Goal: Information Seeking & Learning: Learn about a topic

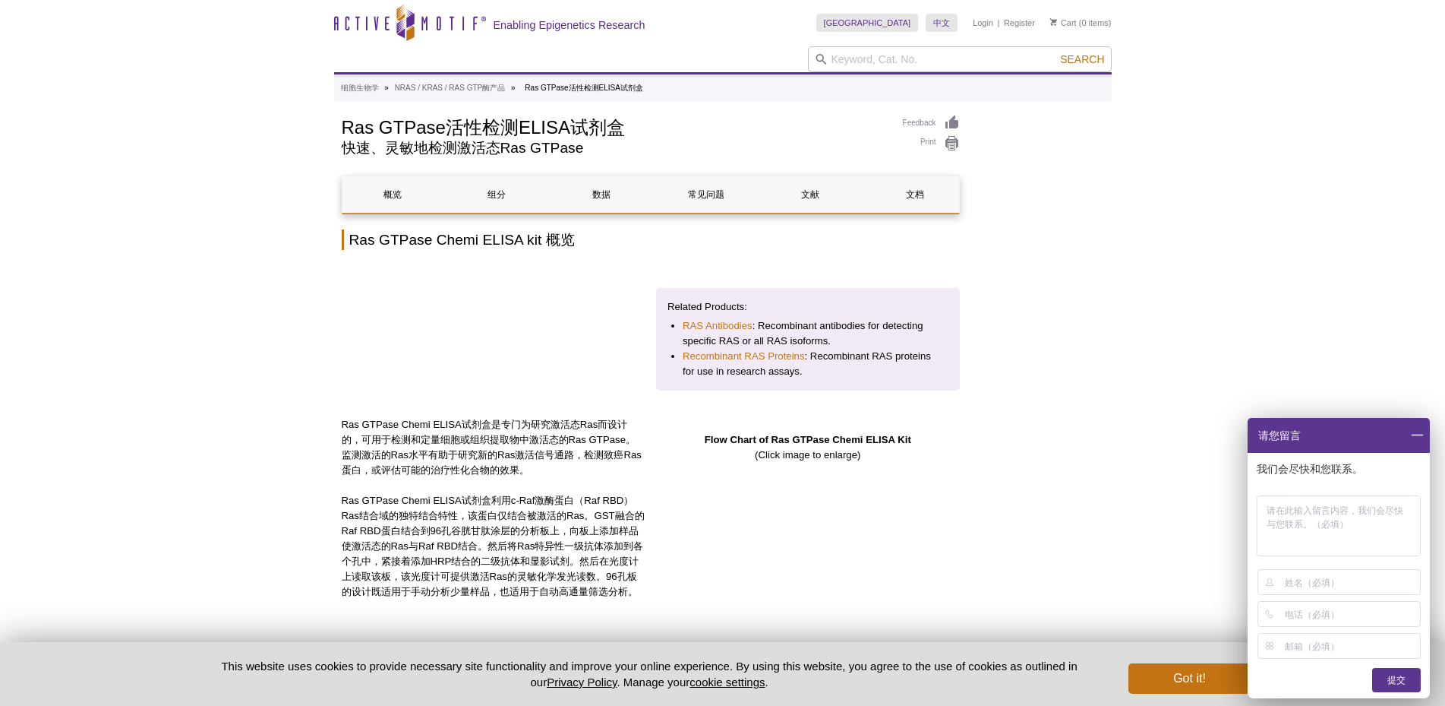
click at [1417, 436] on span at bounding box center [1417, 435] width 26 height 35
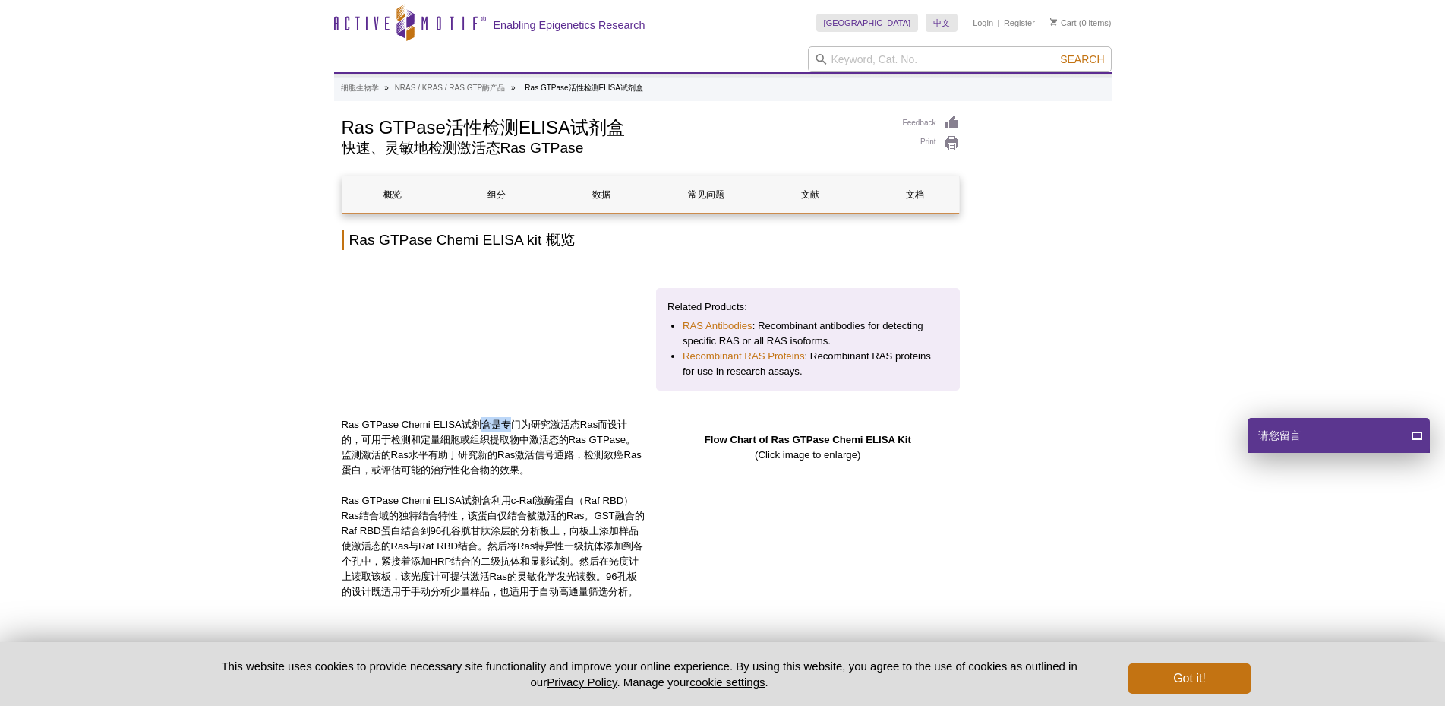
drag, startPoint x: 482, startPoint y: 414, endPoint x: 515, endPoint y: 412, distance: 32.7
click at [515, 417] on p "Ras GTPase Chemi ELISA试剂盒是专门为研究激活态Ras而设计的，可用于检测和定量细胞或组织提取物中激活态的Ras GTPase。监测激活的…" at bounding box center [494, 447] width 304 height 61
drag, startPoint x: 477, startPoint y: 425, endPoint x: 512, endPoint y: 422, distance: 35.1
click at [512, 422] on p "Ras GTPase Chemi ELISA试剂盒是专门为研究激活态Ras而设计的，可用于检测和定量细胞或组织提取物中激活态的Ras GTPase。监测激活的…" at bounding box center [494, 447] width 304 height 61
click at [530, 423] on p "Ras GTPase Chemi ELISA试剂盒是专门为研究激活态Ras而设计的，可用于检测和定量细胞或组织提取物中激活态的Ras GTPase。监测激活的…" at bounding box center [494, 447] width 304 height 61
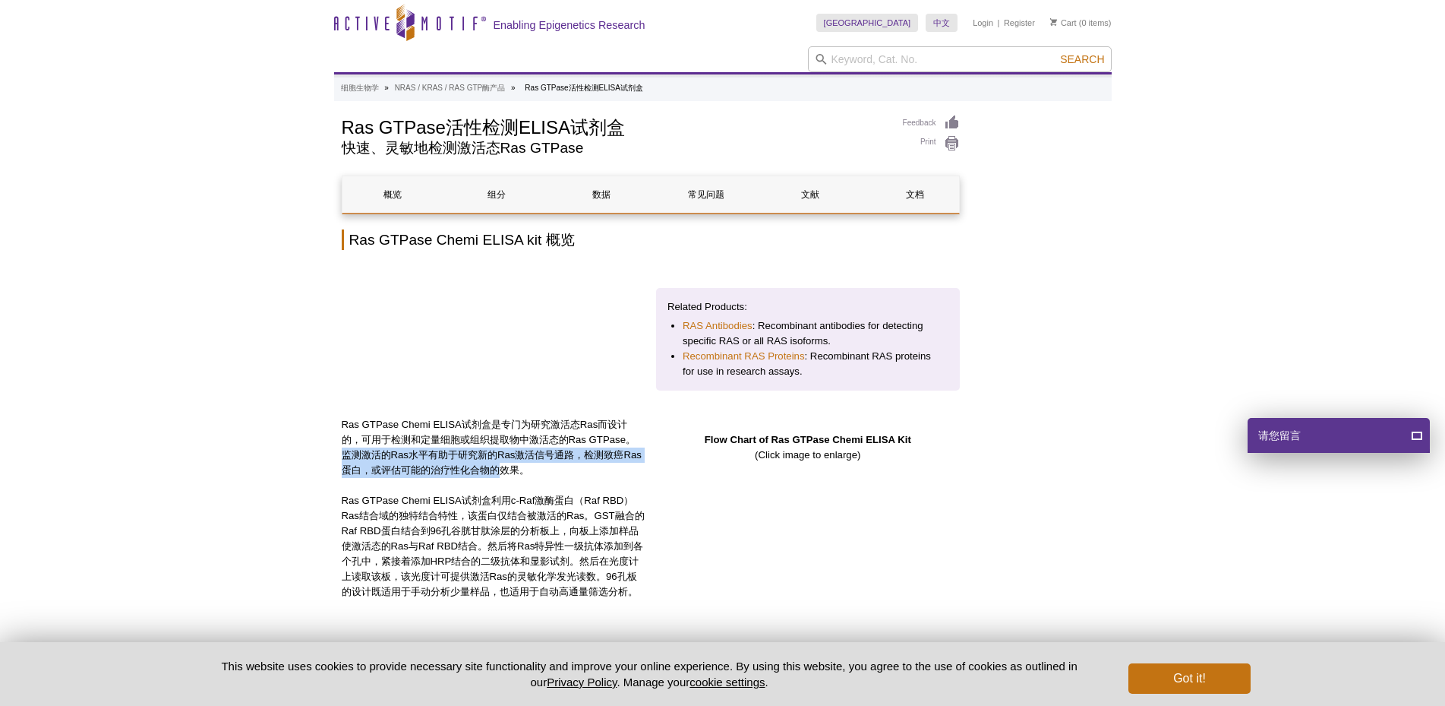
drag, startPoint x: 557, startPoint y: 427, endPoint x: 660, endPoint y: 443, distance: 104.5
click at [646, 443] on p "Ras GTPase Chemi ELISA试剂盒是专门为研究激活态Ras而设计的，可用于检测和定量细胞或组织提取物中激活态的Ras GTPase。监测激活的…" at bounding box center [494, 447] width 304 height 61
click at [646, 493] on p "Ras GTPase Chemi ELISA试剂盒利用c-Raf激酶蛋白（Raf RBD）Ras结合域的独特结合特性，该蛋白仅结合被激活的Ras。GST融合的…" at bounding box center [494, 546] width 304 height 106
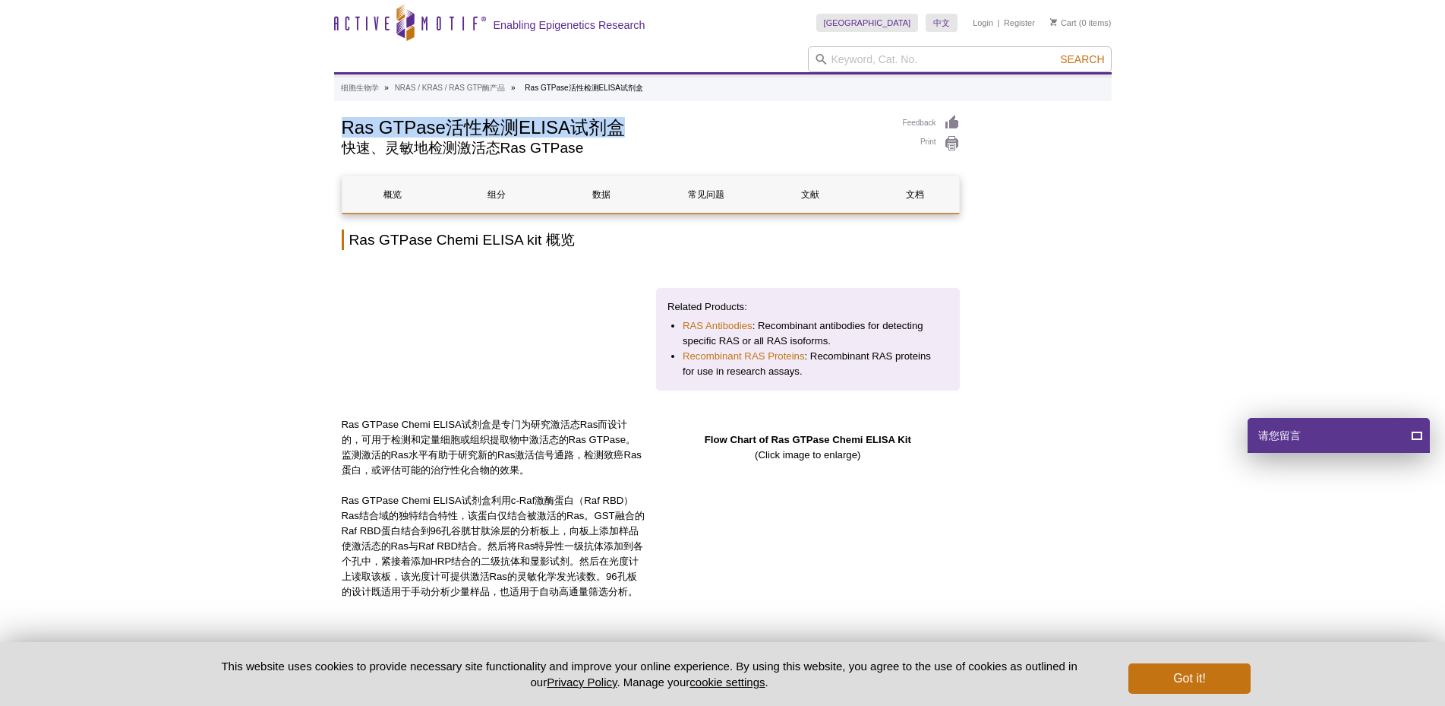
drag, startPoint x: 343, startPoint y: 137, endPoint x: 628, endPoint y: 131, distance: 284.9
click at [628, 131] on h1 "Ras GTPase活性检测ELISA试剂盒" at bounding box center [615, 126] width 546 height 23
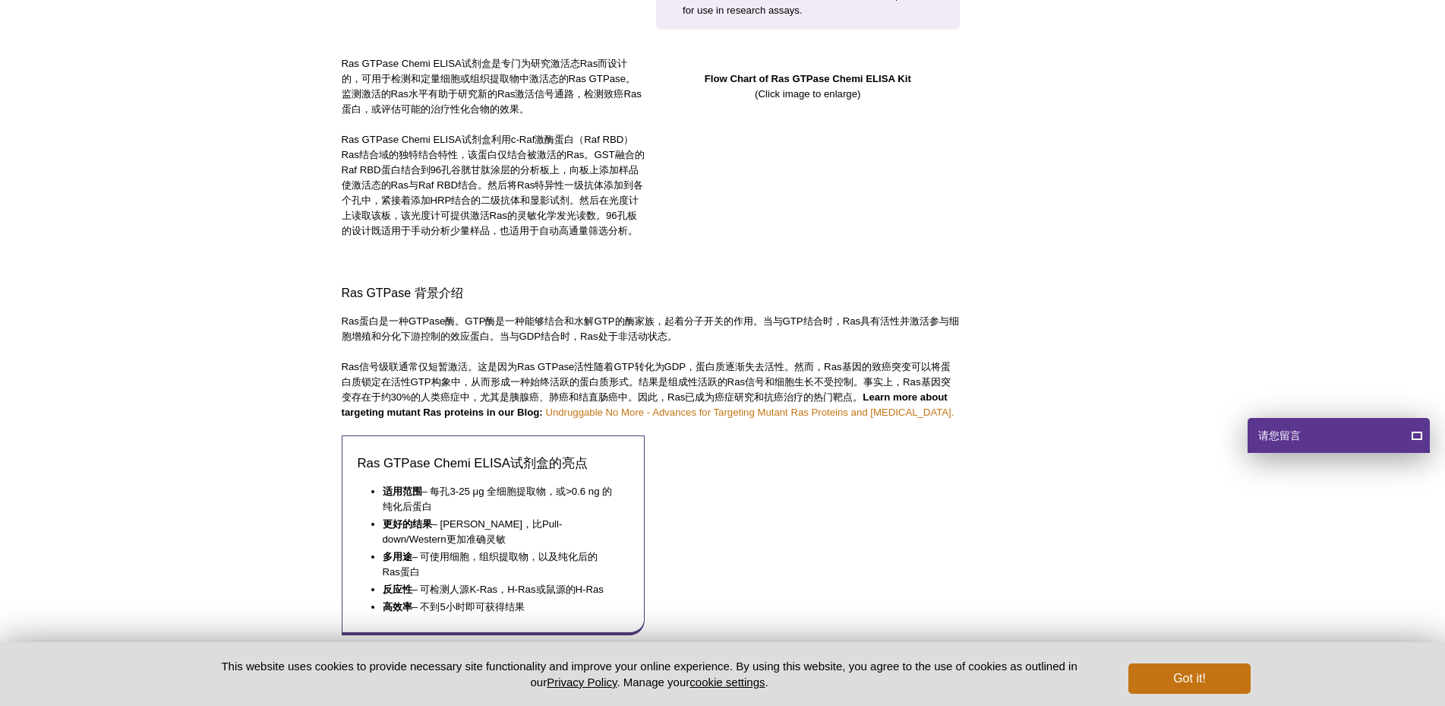
scroll to position [380, 0]
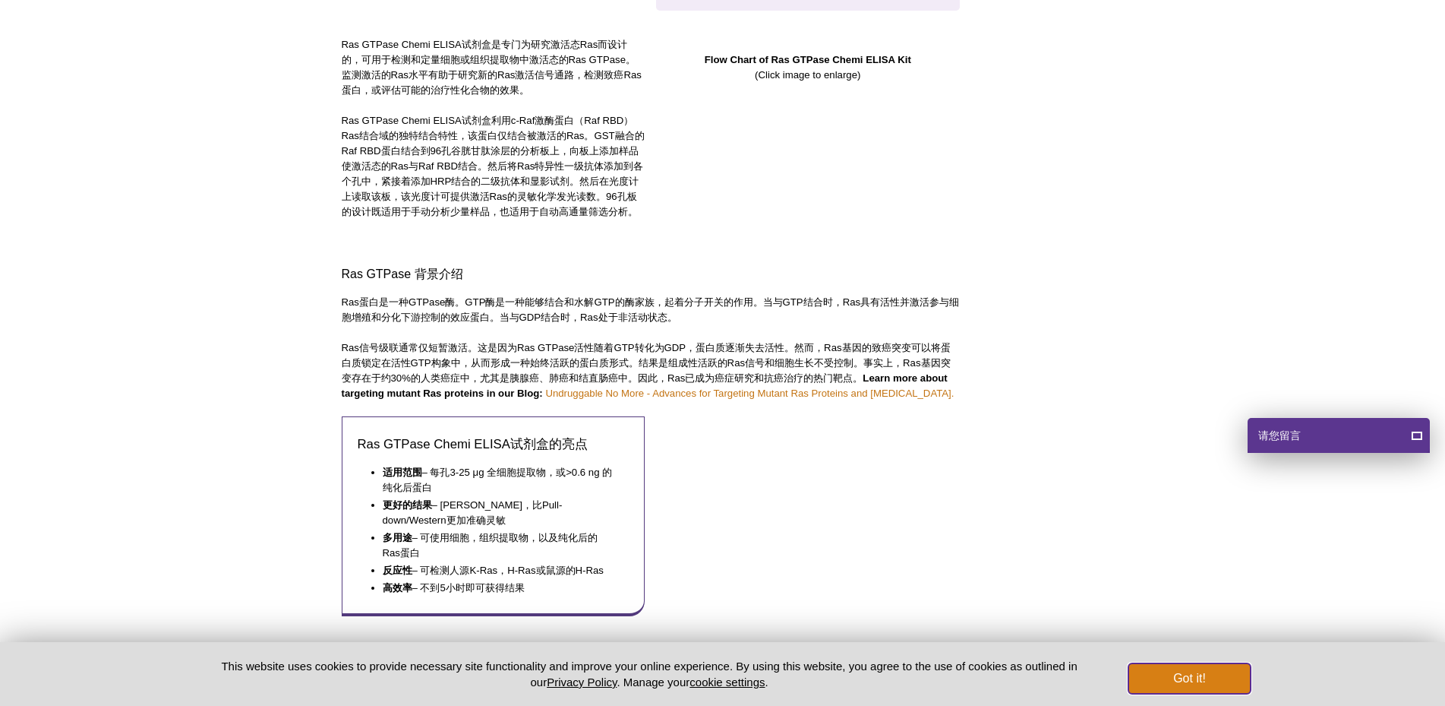
click at [1178, 678] on button "Got it!" at bounding box center [1190, 678] width 122 height 30
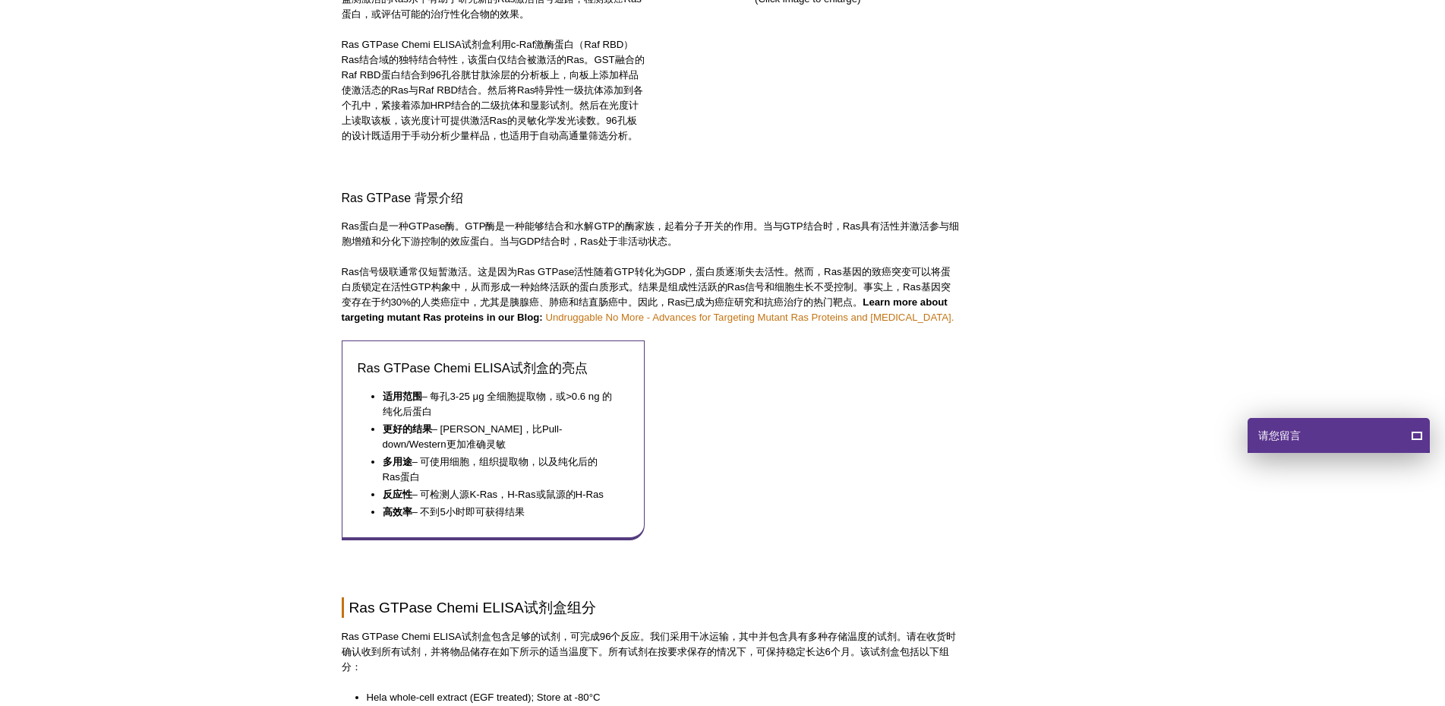
scroll to position [0, 0]
